Goal: Find specific page/section: Find specific page/section

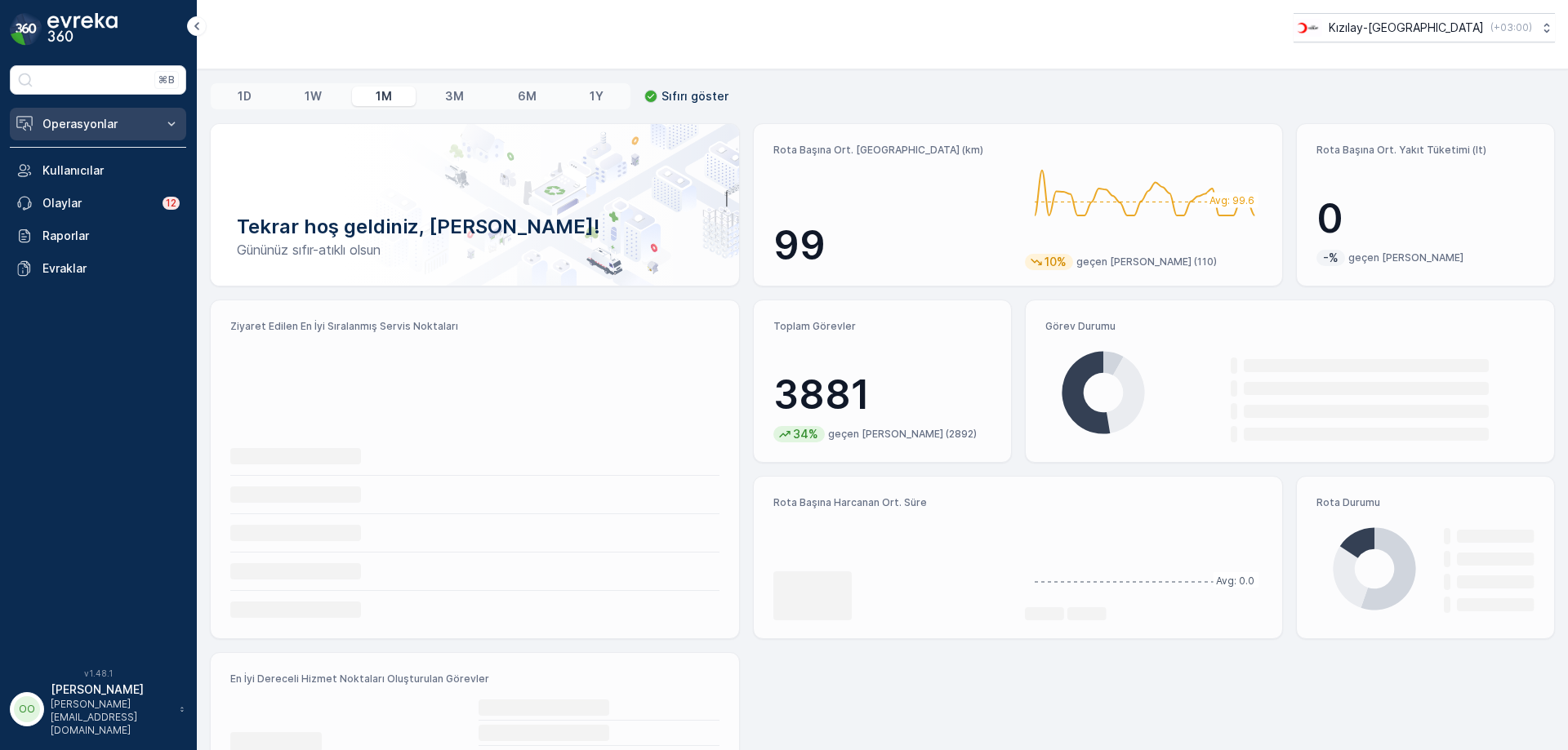
click at [88, 134] on button "Operasyonlar" at bounding box center [97, 124] width 176 height 33
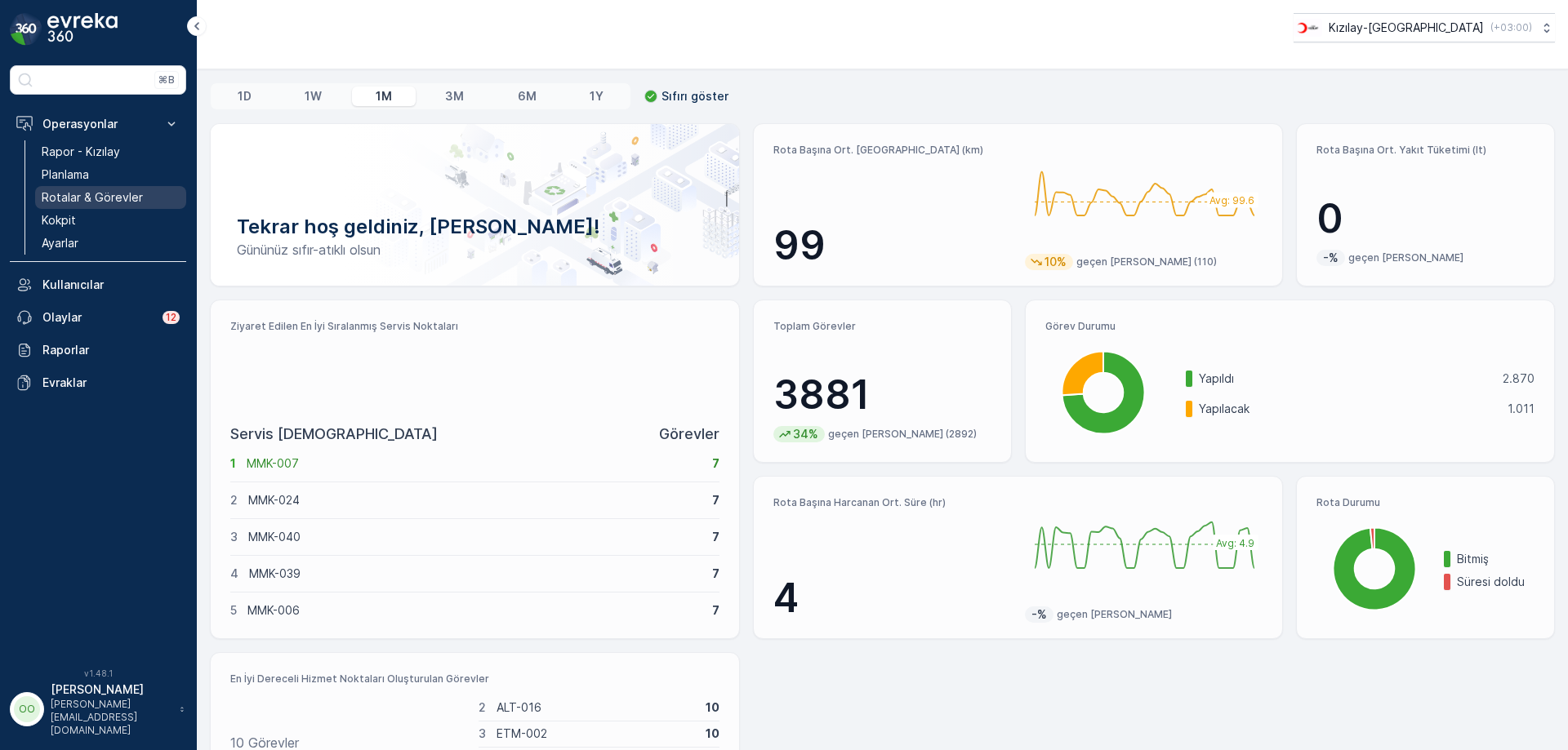
click at [75, 207] on link "Rotalar & Görevler" at bounding box center [110, 198] width 151 height 23
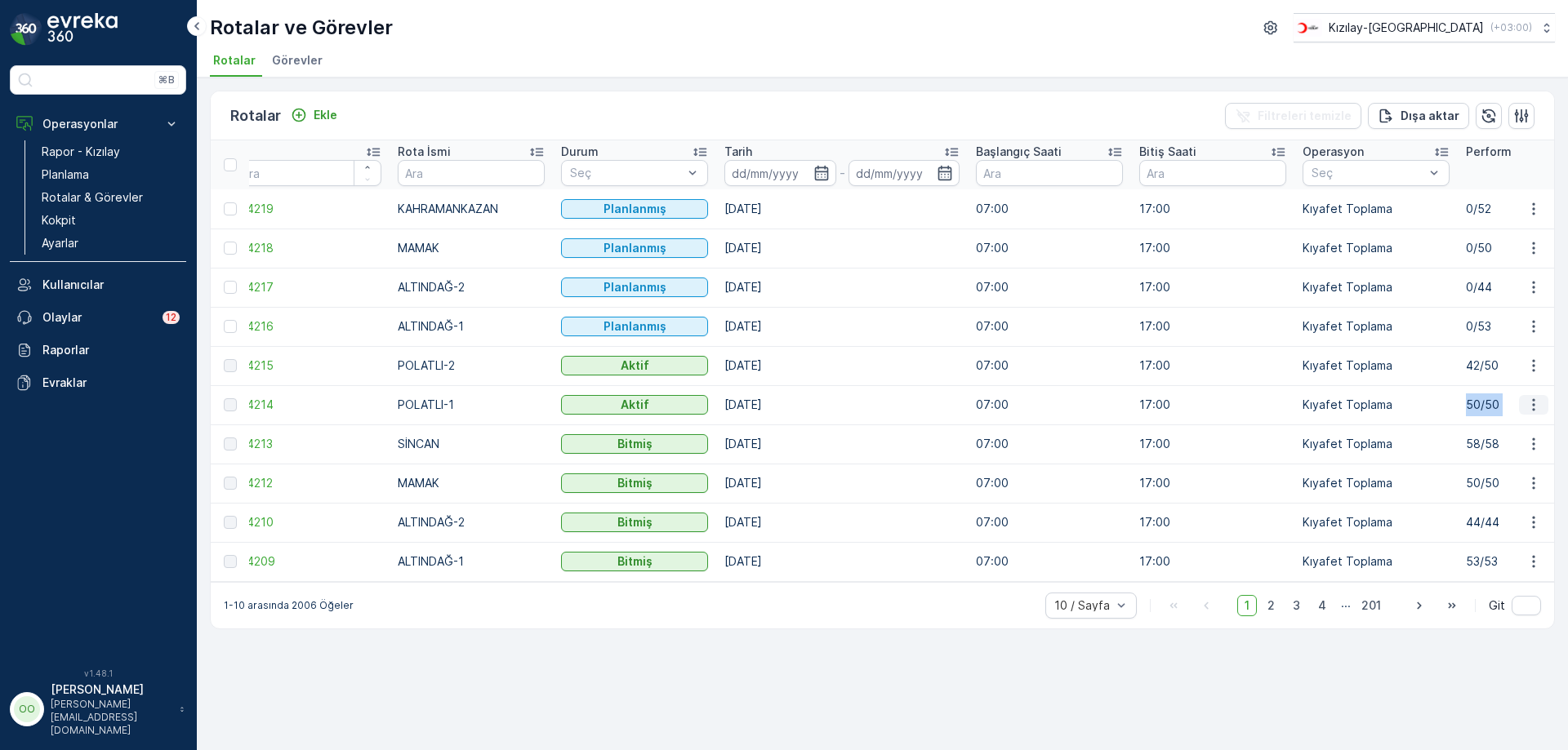
drag, startPoint x: 1473, startPoint y: 408, endPoint x: 1539, endPoint y: 412, distance: 66.1
